Goal: Complete application form

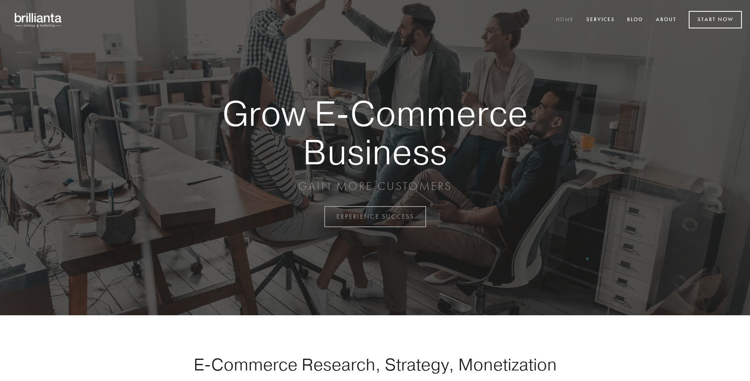
scroll to position [2127, 0]
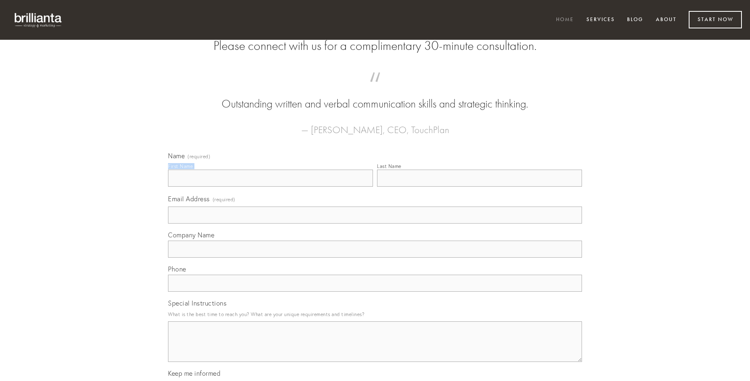
type input "[PERSON_NAME]"
click at [479, 187] on input "Last Name" at bounding box center [479, 178] width 205 height 17
type input "[PERSON_NAME]"
click at [375, 224] on input "Email Address (required)" at bounding box center [375, 215] width 414 height 17
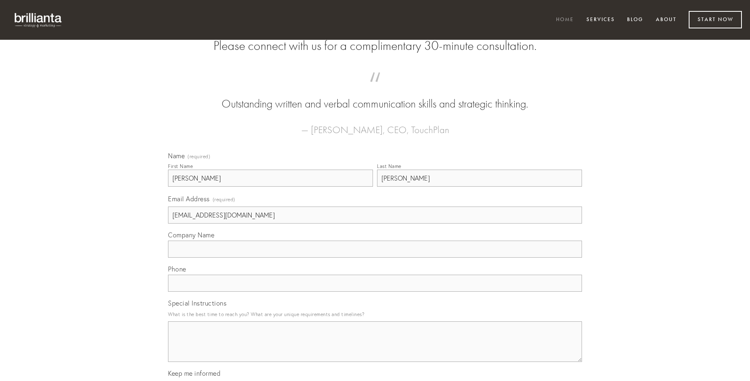
type input "[EMAIL_ADDRESS][DOMAIN_NAME]"
click at [375, 258] on input "Company Name" at bounding box center [375, 249] width 414 height 17
type input "cedo"
click at [375, 292] on input "text" at bounding box center [375, 283] width 414 height 17
click at [375, 349] on textarea "Special Instructions" at bounding box center [375, 341] width 414 height 41
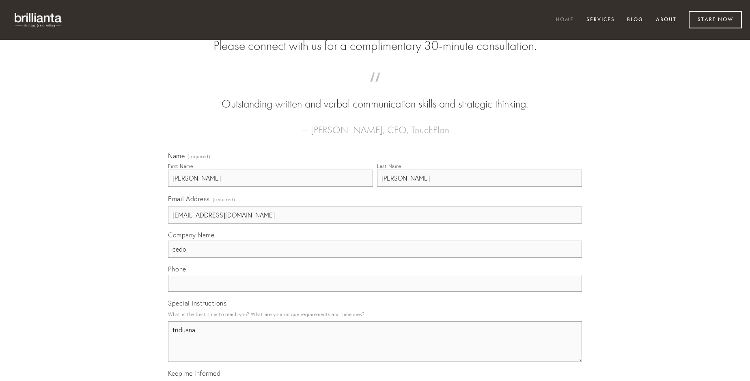
type textarea "triduana"
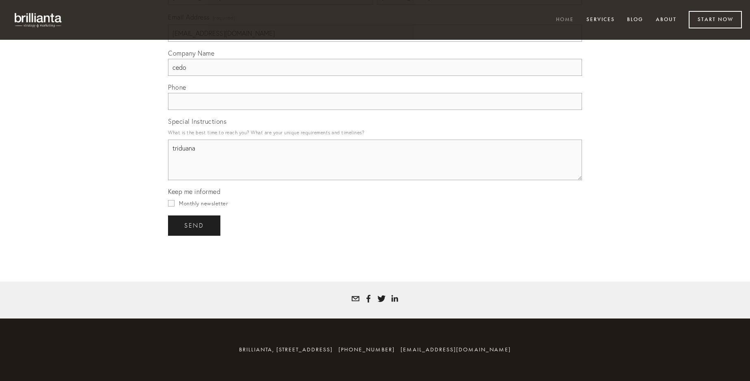
click at [195, 225] on span "send" at bounding box center [194, 225] width 20 height 7
